Goal: Information Seeking & Learning: Learn about a topic

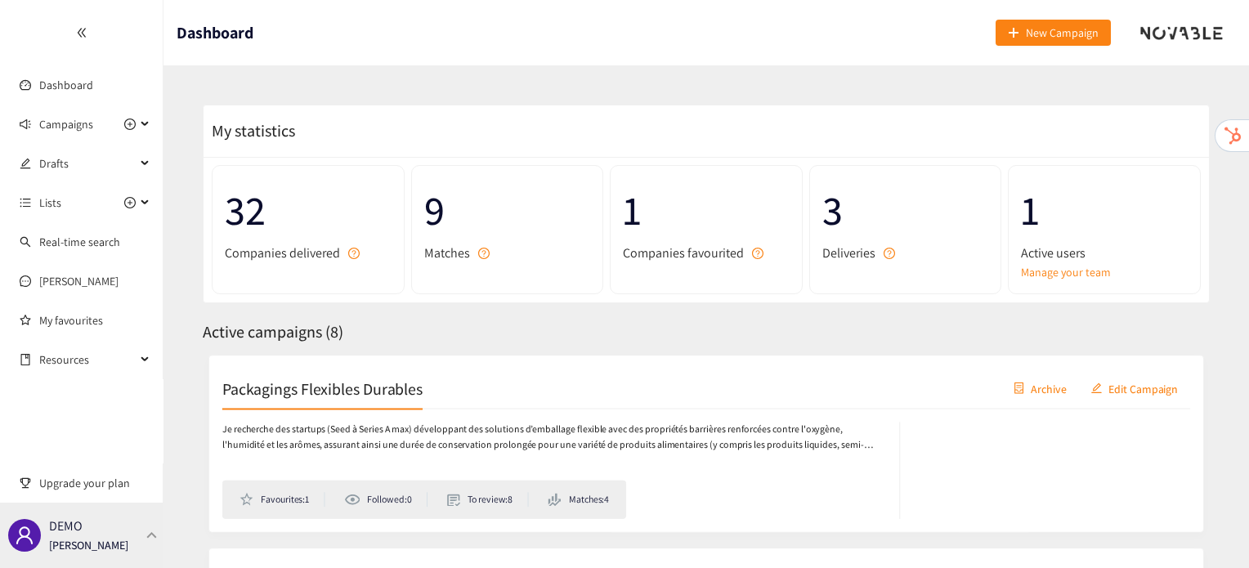
click at [125, 535] on div "DEMO [PERSON_NAME]" at bounding box center [82, 535] width 164 height 65
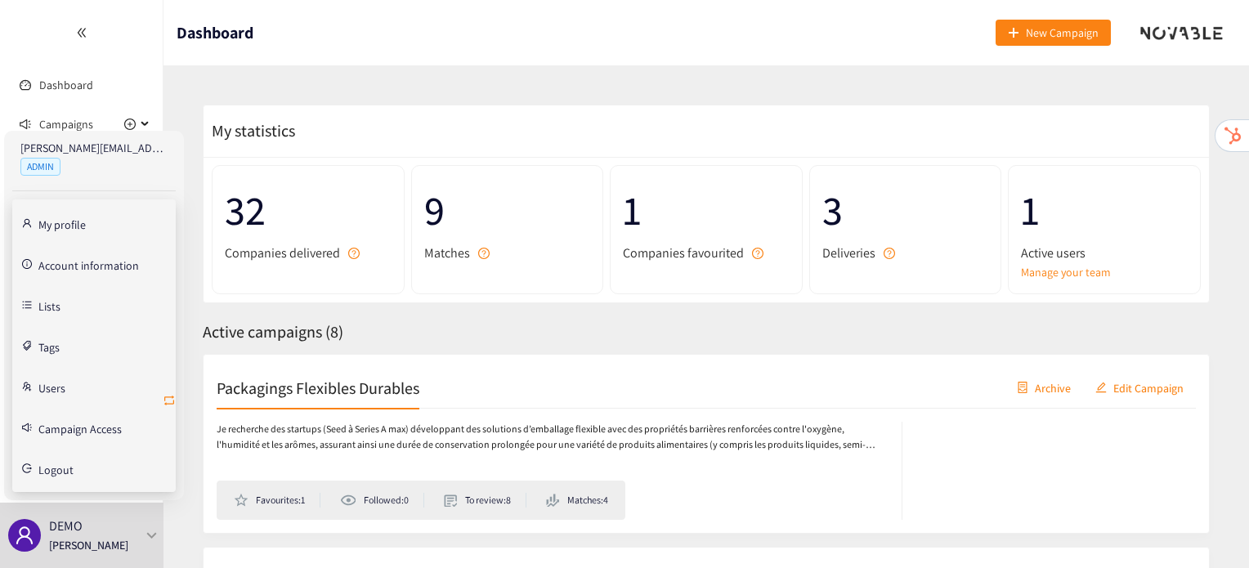
click at [170, 401] on icon "retweet" at bounding box center [169, 400] width 13 height 13
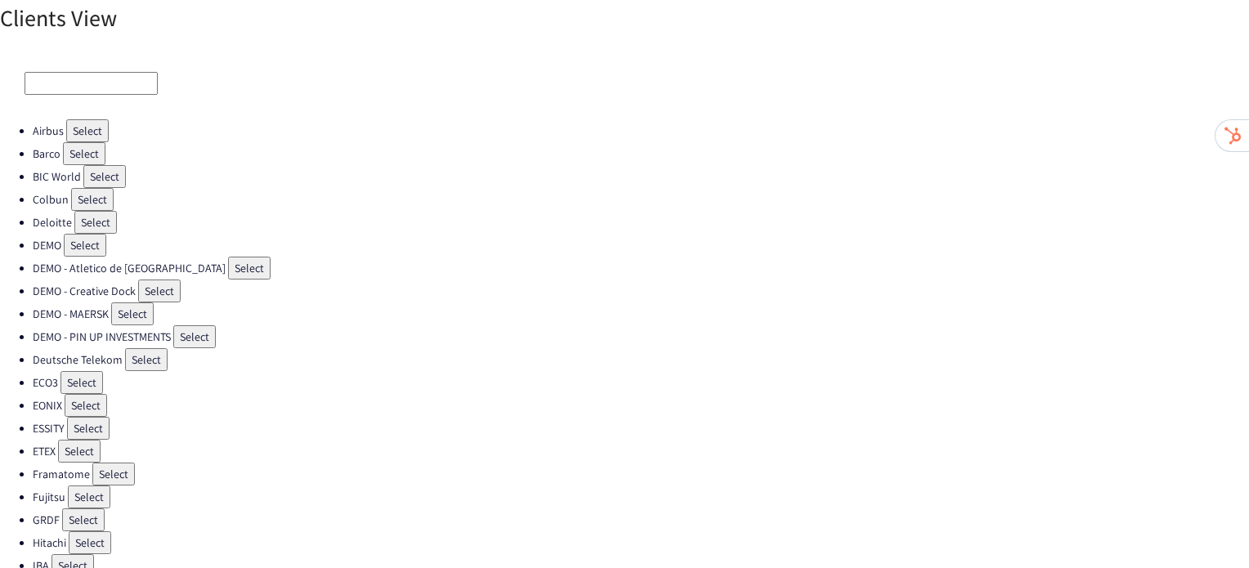
click at [82, 202] on button "Select" at bounding box center [92, 199] width 43 height 23
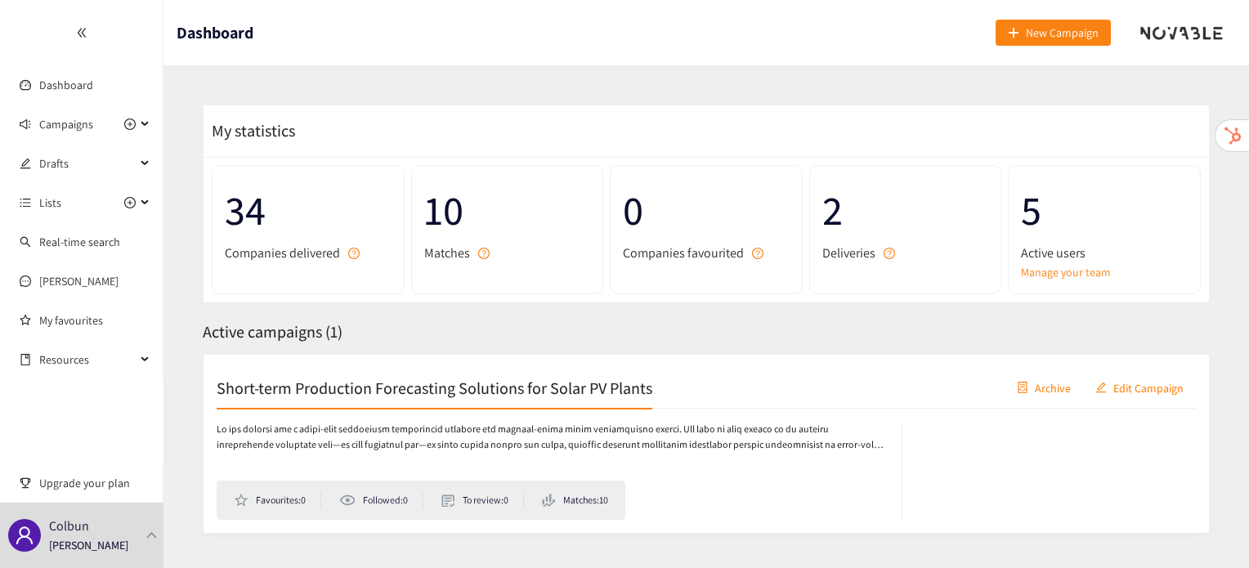
click at [370, 399] on div "Short-term Production Forecasting Solutions for Solar PV Plants Archive Edit Ca…" at bounding box center [706, 388] width 979 height 41
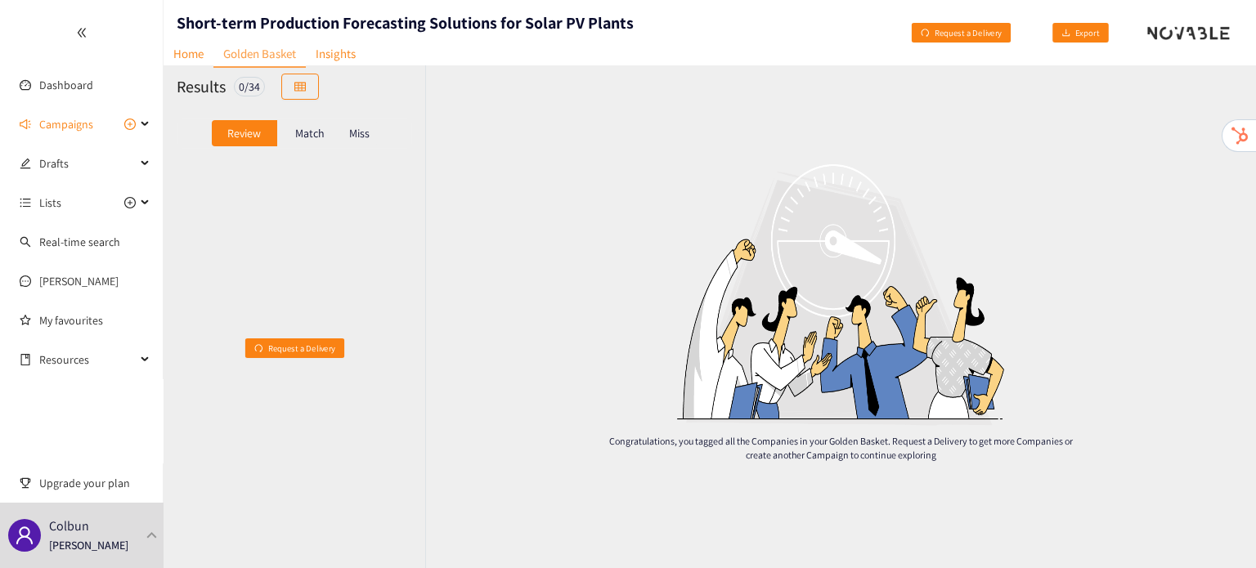
click at [324, 132] on div "Match" at bounding box center [309, 133] width 65 height 26
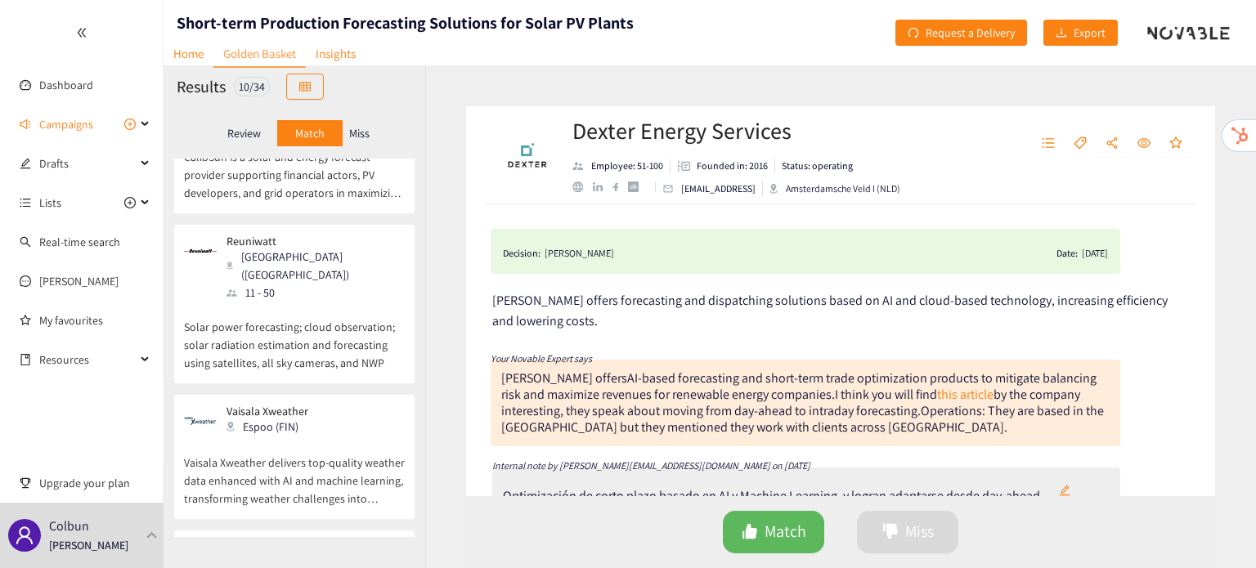
scroll to position [389, 0]
click at [265, 303] on p "Solar power forecasting; cloud observation; solar radiation estimation and fore…" at bounding box center [294, 338] width 221 height 70
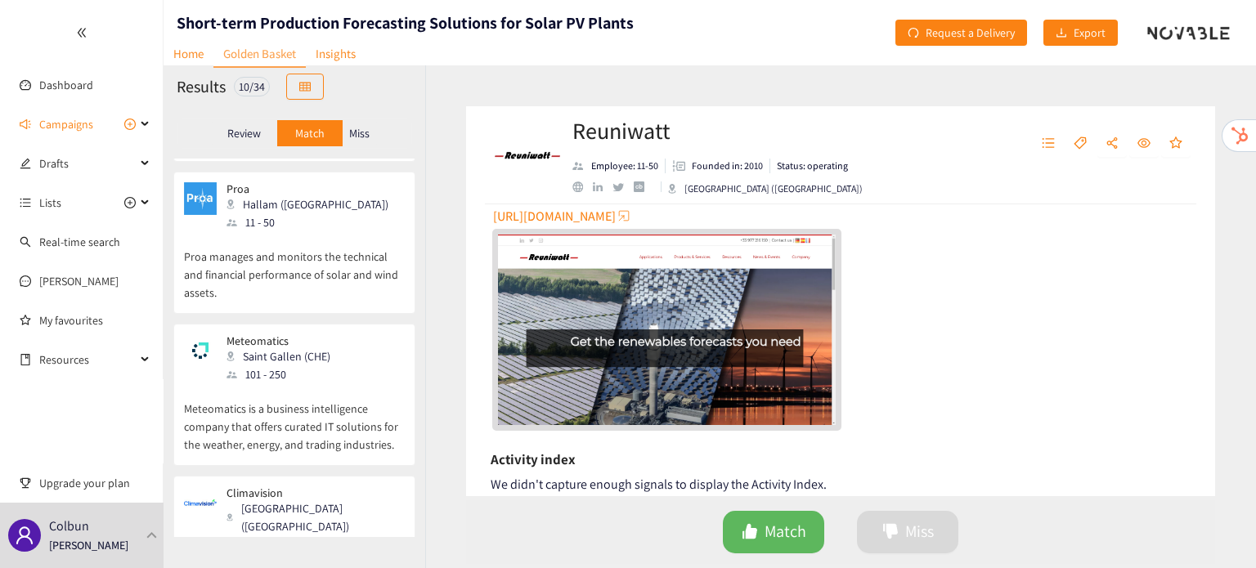
scroll to position [1070, 0]
click at [347, 335] on div "Meteomatics Saint Gallen (CHE) 101 - 250" at bounding box center [294, 359] width 221 height 49
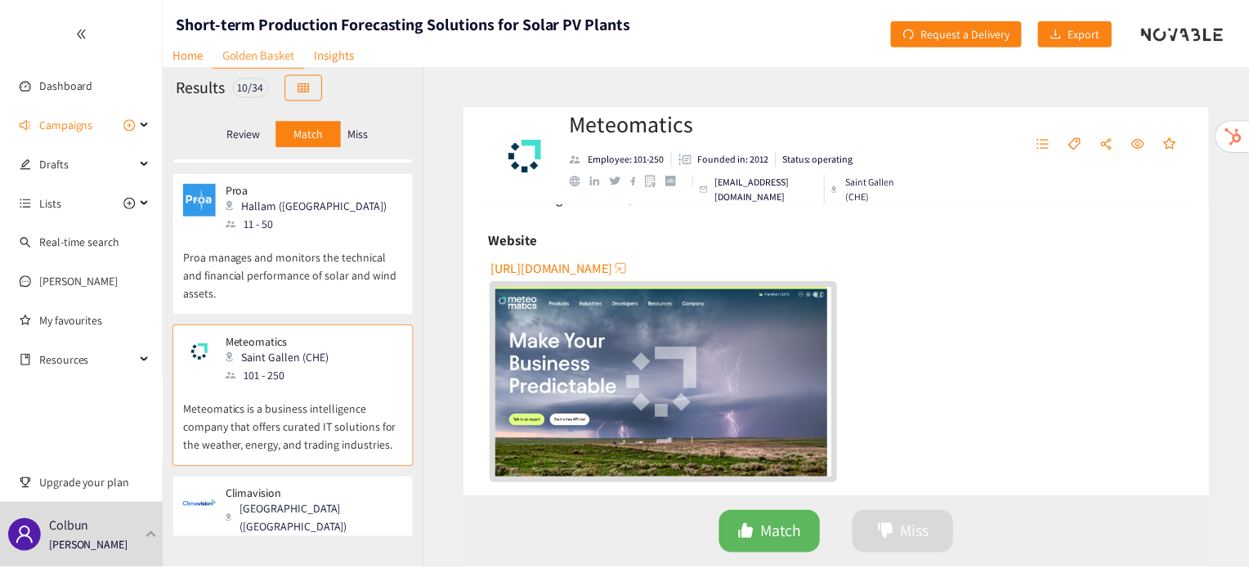
scroll to position [425, 0]
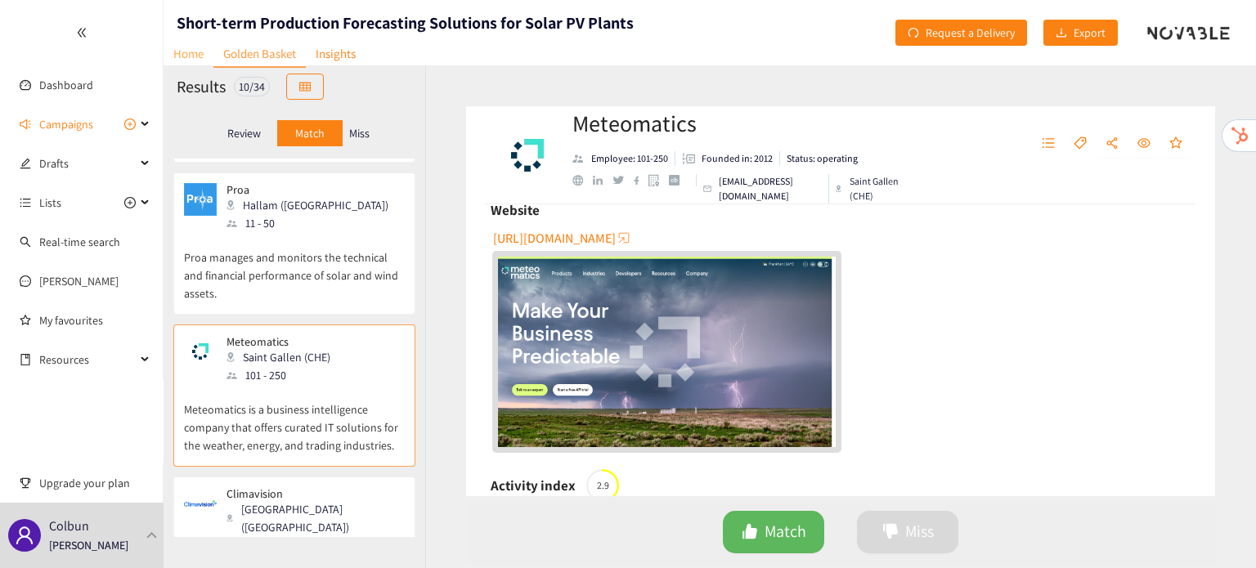
click at [189, 54] on link "Home" at bounding box center [189, 53] width 50 height 25
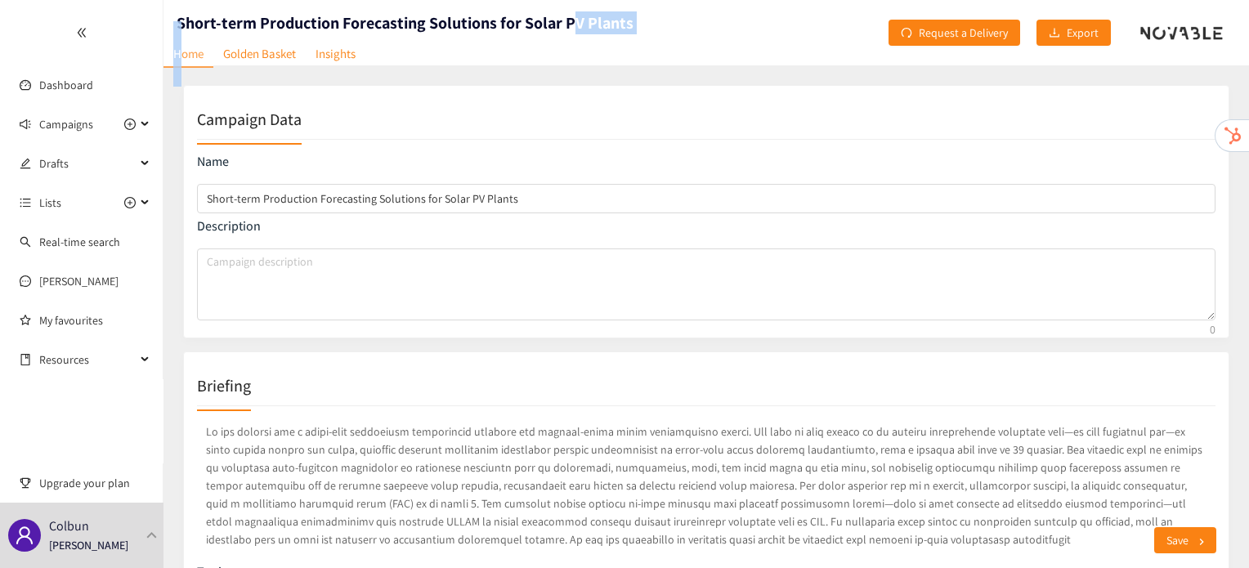
drag, startPoint x: 177, startPoint y: 24, endPoint x: 572, endPoint y: 29, distance: 394.9
click at [572, 29] on header "Short-term Production Forecasting Solutions for Solar PV Plants Home Golden Bas…" at bounding box center [707, 32] width 1086 height 65
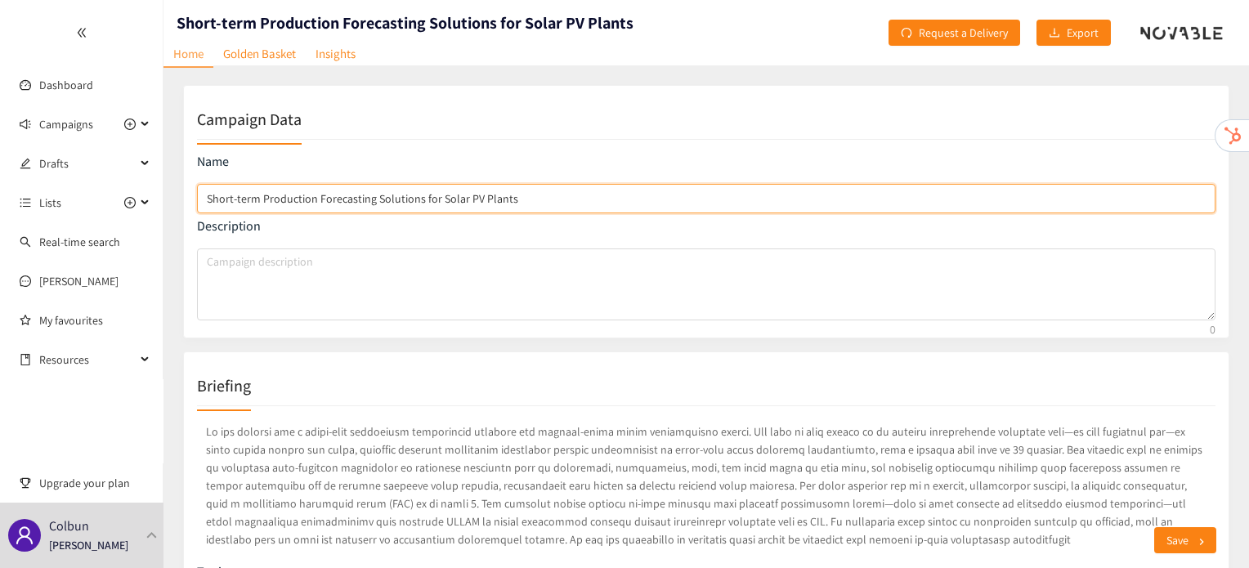
drag, startPoint x: 510, startPoint y: 208, endPoint x: 203, endPoint y: 207, distance: 307.4
click at [203, 207] on input "Short-term Production Forecasting Solutions for Solar PV Plants" at bounding box center [706, 198] width 1019 height 29
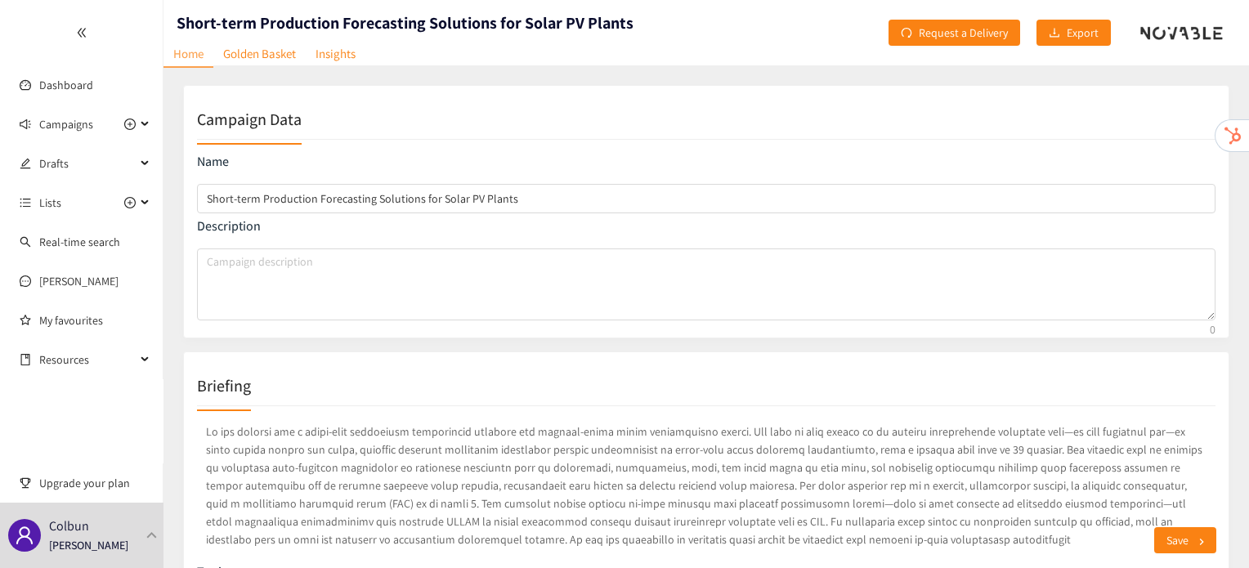
click at [454, 454] on p at bounding box center [706, 485] width 1019 height 132
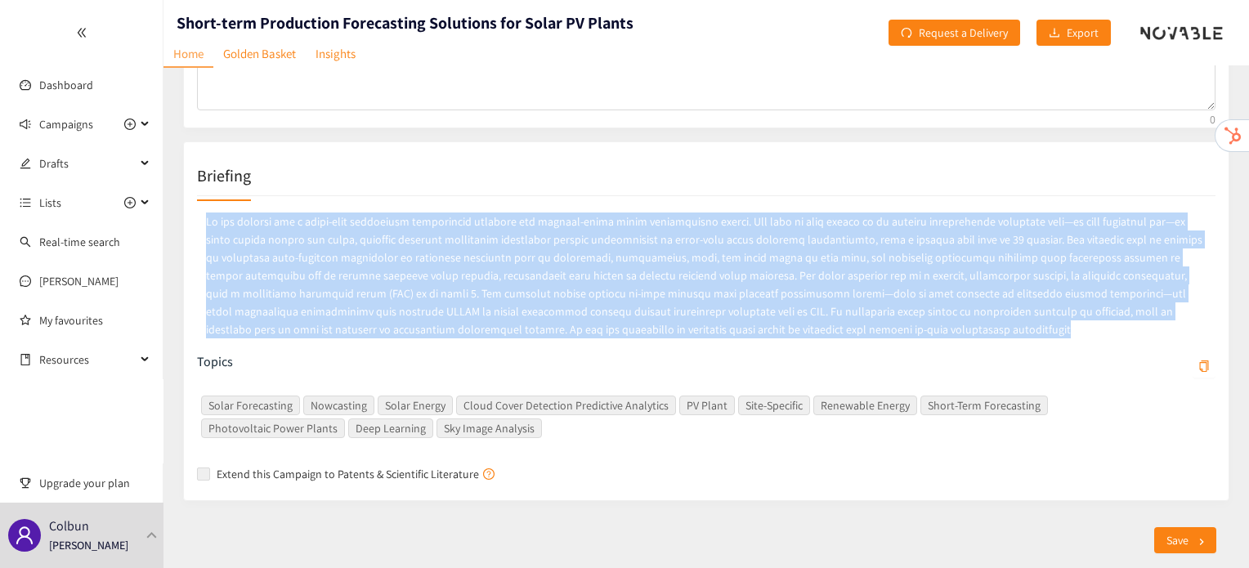
drag, startPoint x: 204, startPoint y: 221, endPoint x: 697, endPoint y: 325, distance: 504.0
click at [697, 325] on p at bounding box center [706, 275] width 1019 height 132
copy p "Lo ips dolorsi ame c adipi-elit seddoeiusm temporincid utlabore etd magnaal-eni…"
click at [278, 53] on link "Golden Basket" at bounding box center [259, 53] width 92 height 25
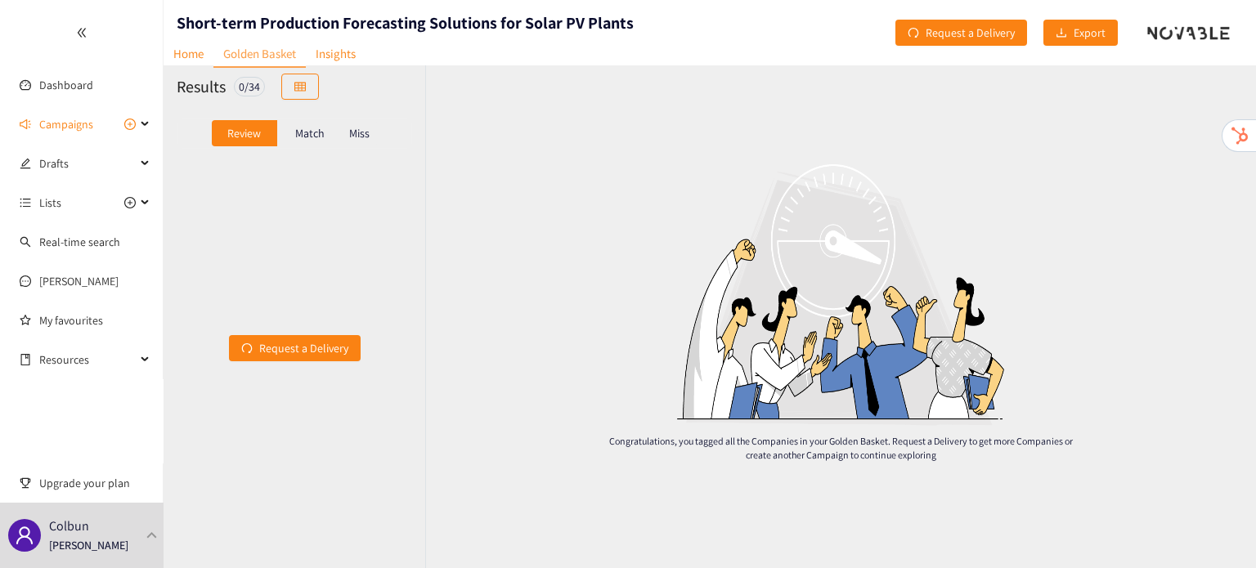
click at [306, 137] on p "Match" at bounding box center [309, 133] width 29 height 13
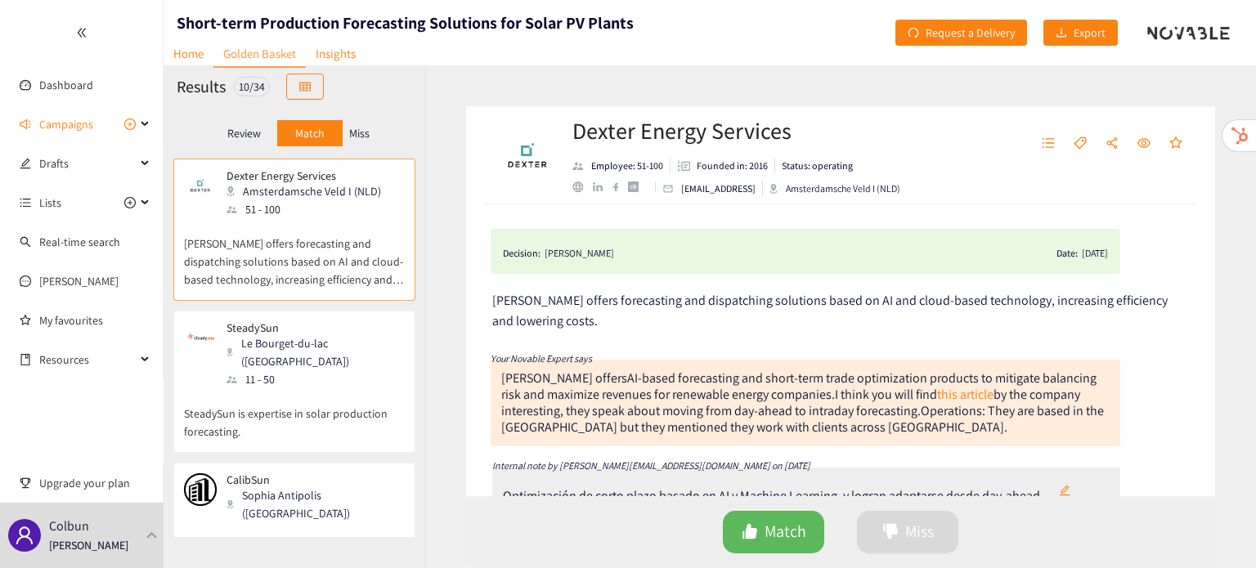
click at [332, 413] on p "SteadySun is expertise in solar production forecasting." at bounding box center [294, 414] width 221 height 52
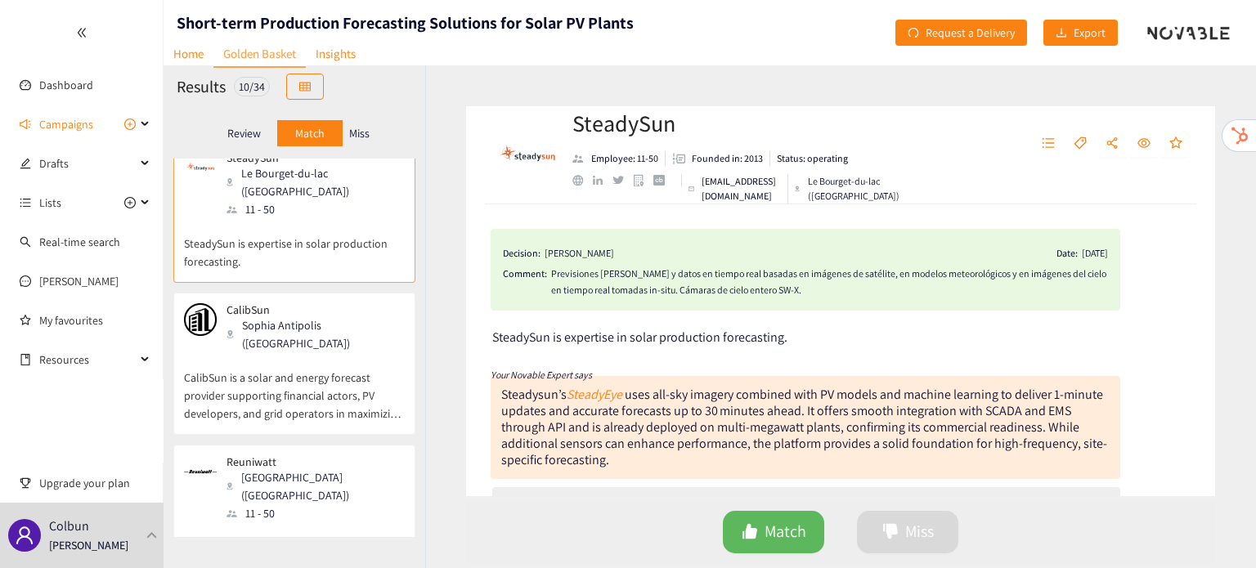
scroll to position [216, 0]
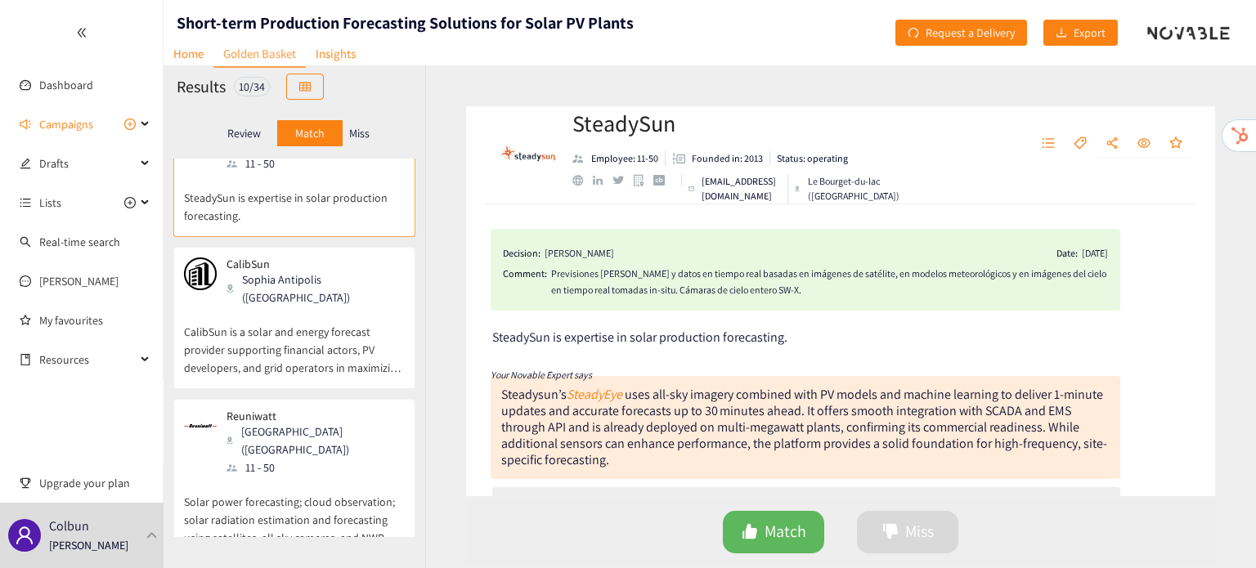
click at [244, 321] on p "CalibSun is a solar and energy forecast provider supporting financial actors, P…" at bounding box center [294, 342] width 221 height 70
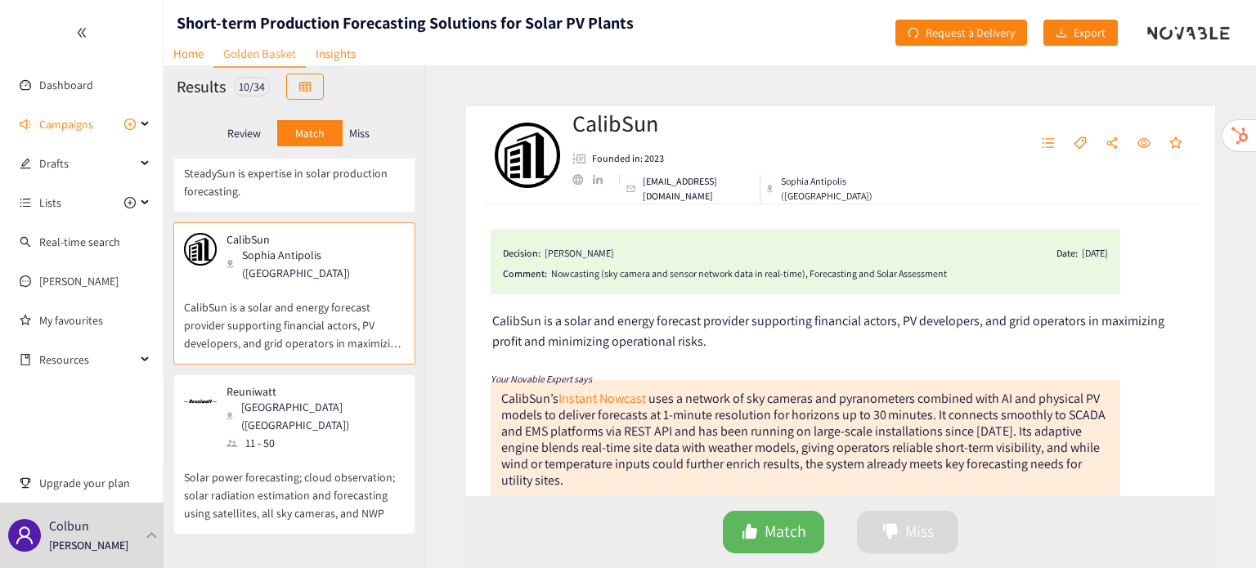
scroll to position [241, 0]
click at [283, 451] on p "Solar power forecasting; cloud observation; solar radiation estimation and fore…" at bounding box center [294, 486] width 221 height 70
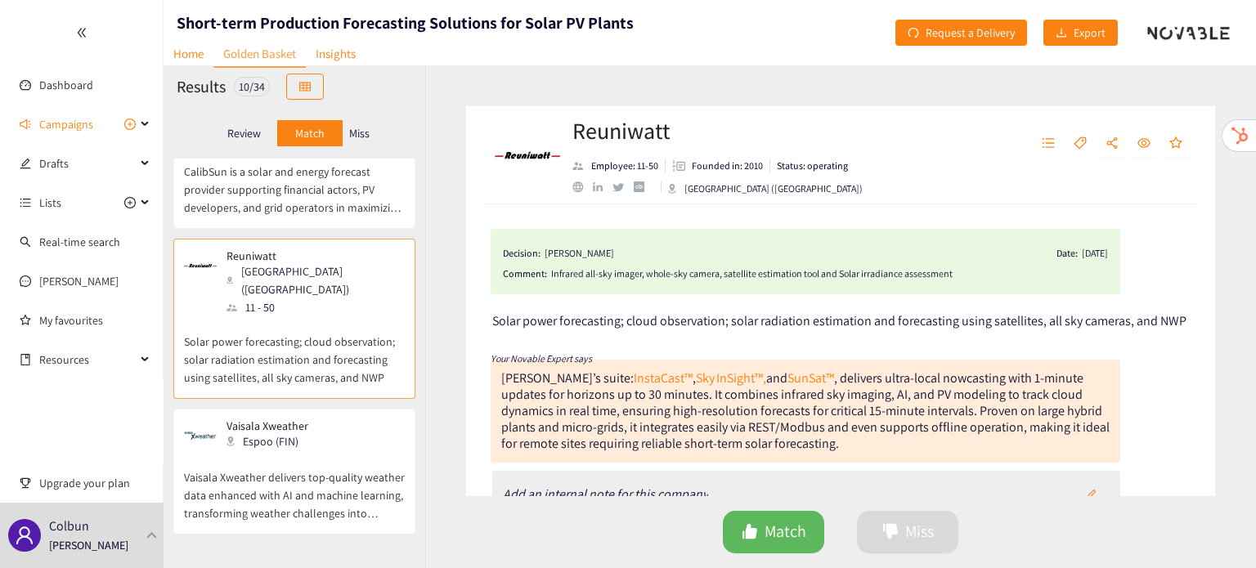
scroll to position [378, 0]
click at [309, 450] on p "Vaisala Xweather delivers top-quality weather data enhanced with AI and machine…" at bounding box center [294, 485] width 221 height 70
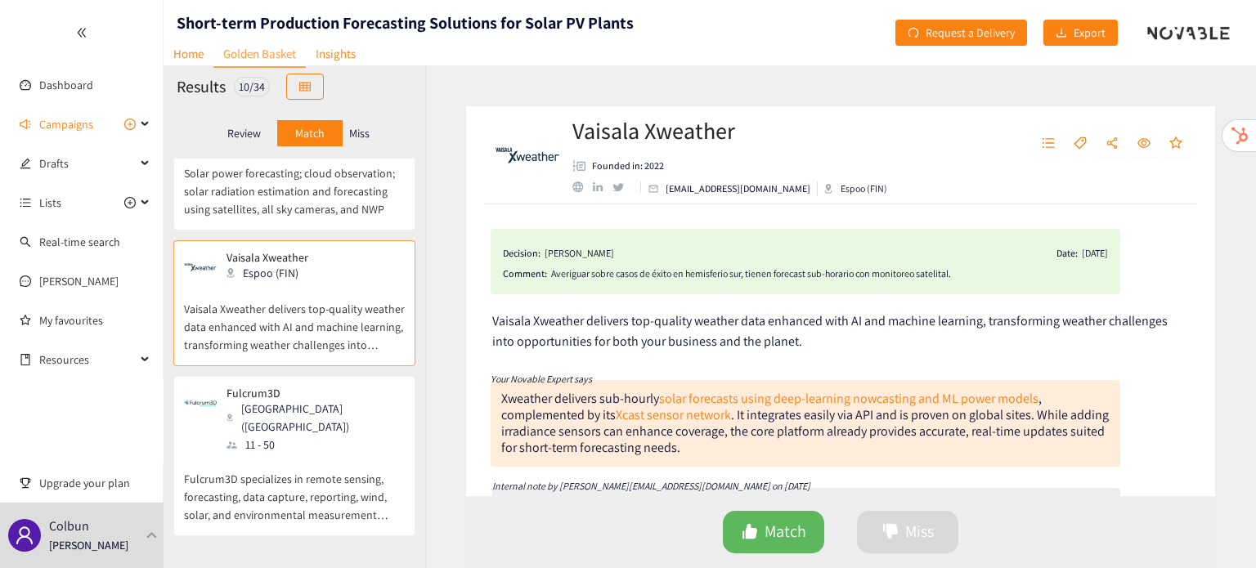
scroll to position [545, 0]
click at [373, 453] on p "Fulcrum3D specializes in remote sensing, forecasting, data capture, reporting, …" at bounding box center [294, 488] width 221 height 70
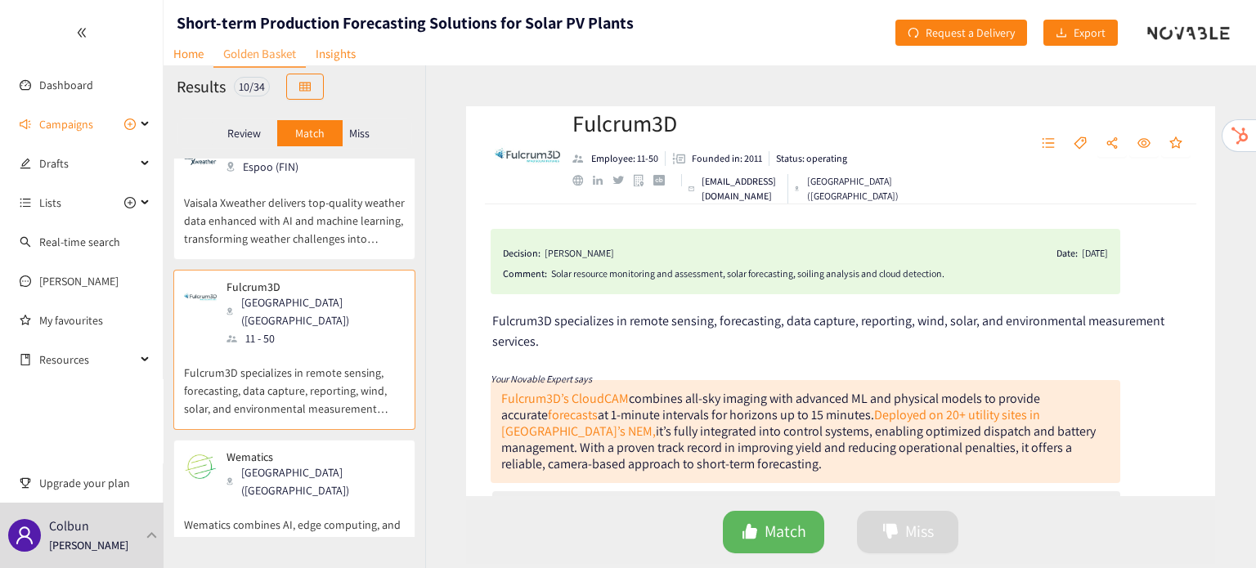
scroll to position [652, 0]
click at [286, 498] on p "Wematics combines AI, edge computing, and sky‑camera hardware to deliver hyper‑…" at bounding box center [294, 533] width 221 height 70
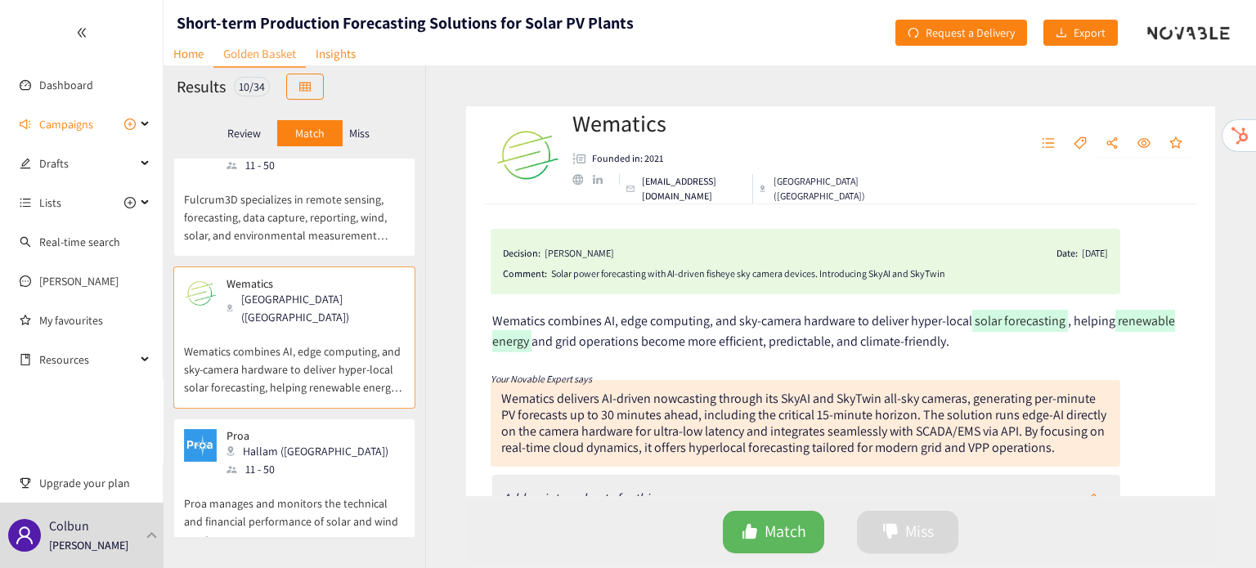
scroll to position [824, 0]
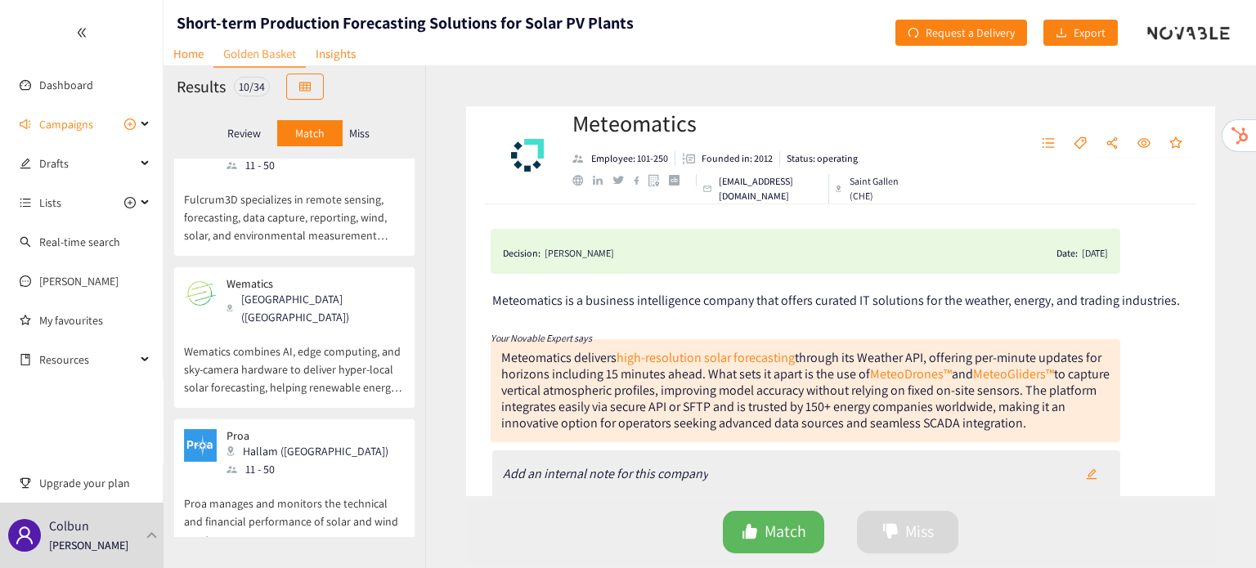
click at [287, 478] on p "Proa manages and monitors the technical and financial performance of solar and …" at bounding box center [294, 513] width 221 height 70
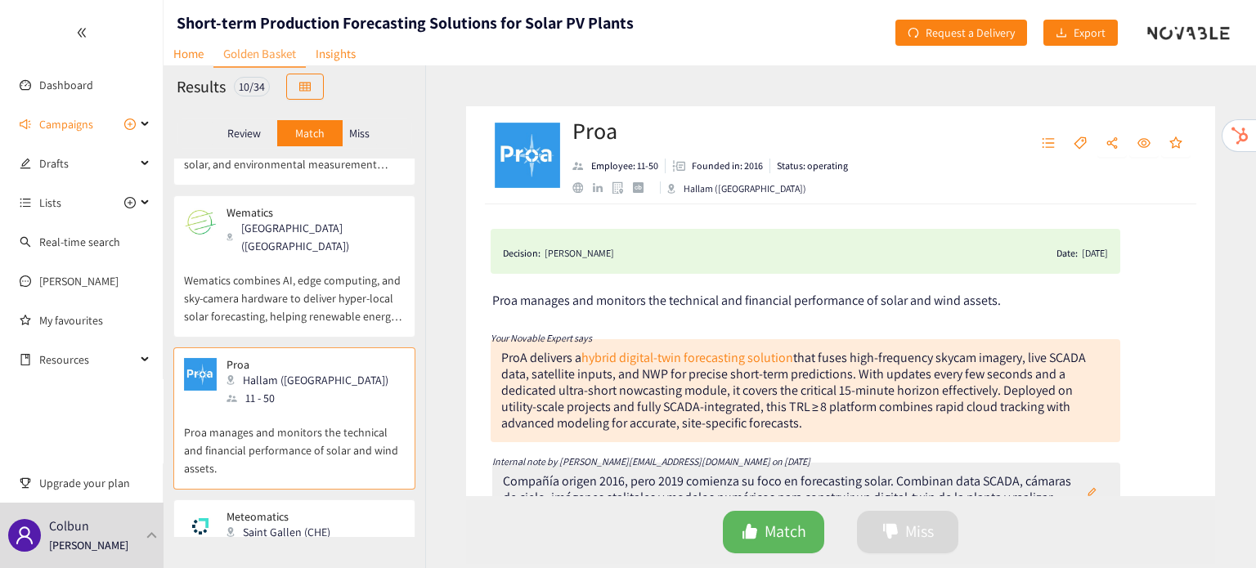
scroll to position [926, 0]
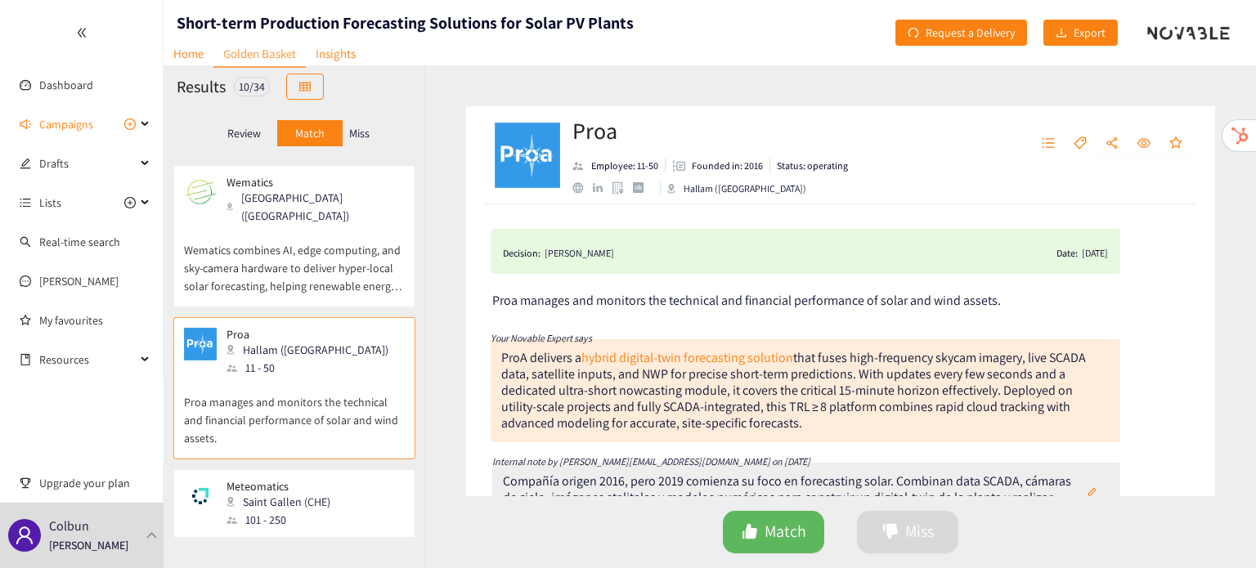
click at [235, 529] on p "Meteomatics is a business intelligence company that offers curated IT solutions…" at bounding box center [294, 564] width 221 height 70
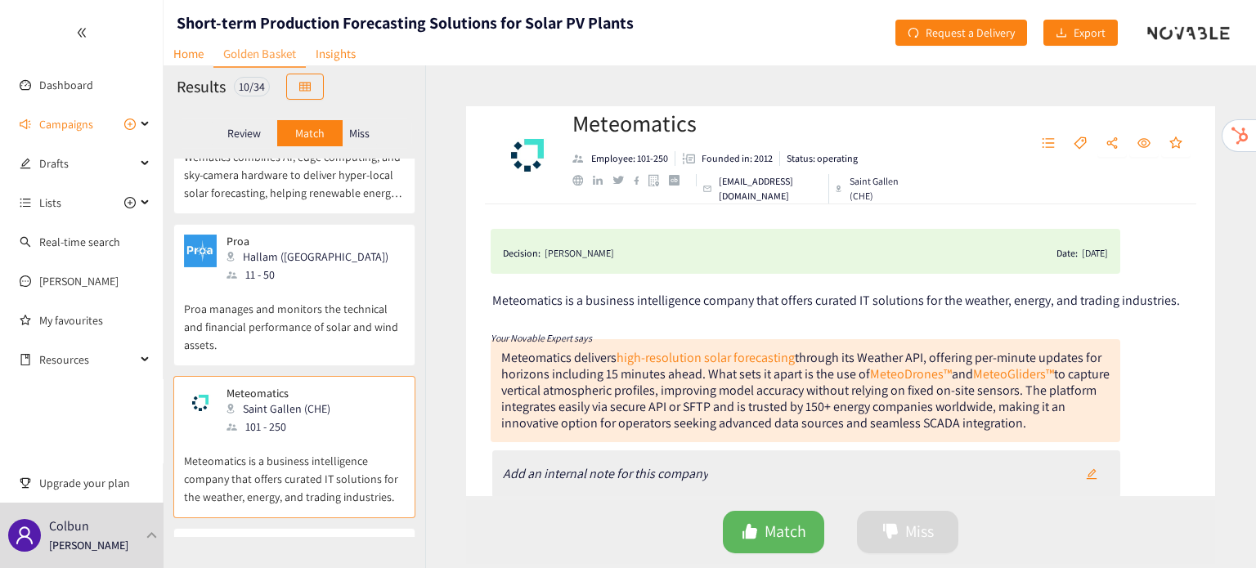
scroll to position [1071, 0]
